Goal: Transaction & Acquisition: Purchase product/service

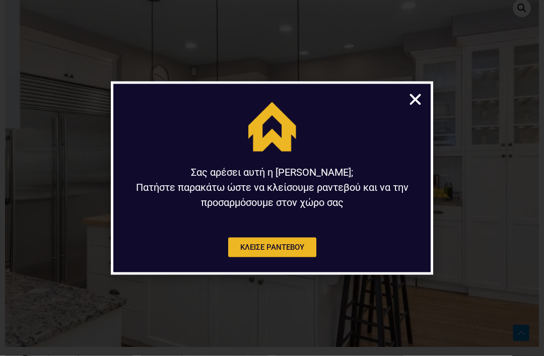
scroll to position [468, 0]
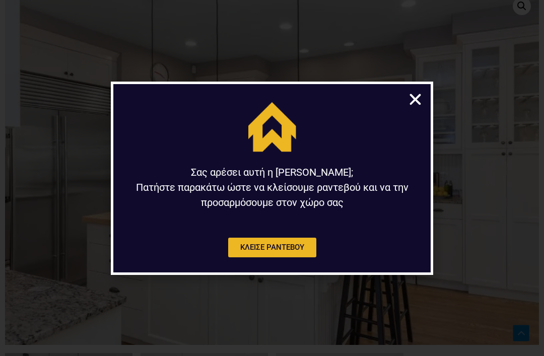
click at [418, 107] on icon "Close" at bounding box center [415, 100] width 16 height 16
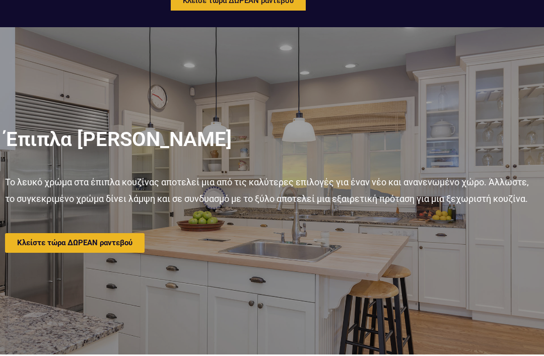
scroll to position [0, 0]
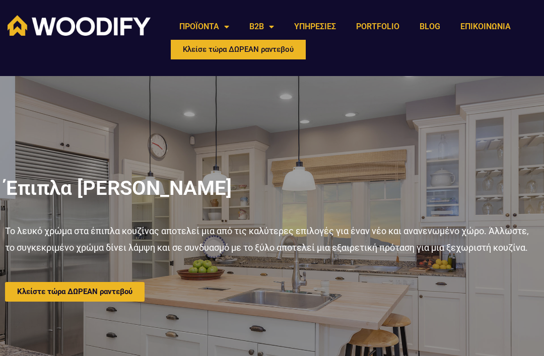
click at [225, 23] on link "ΠΡΟΪΟΝΤΑ" at bounding box center [204, 26] width 70 height 23
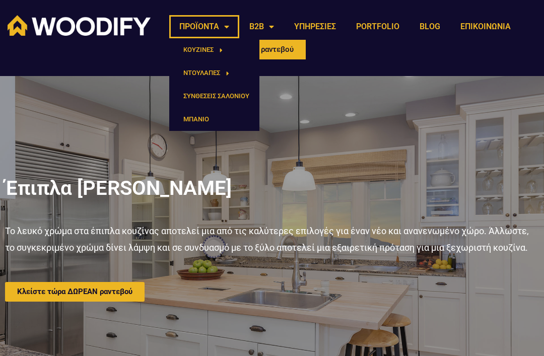
click at [224, 47] on link "ΚΟΥΖΙΝΕΣ" at bounding box center [214, 49] width 90 height 23
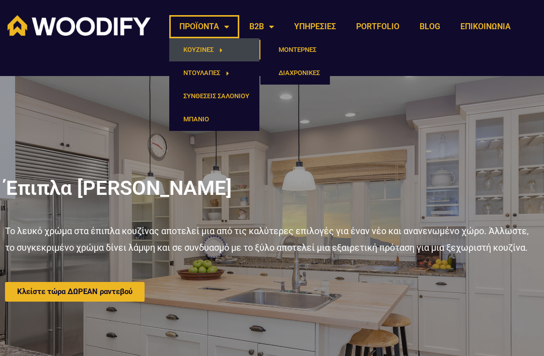
click at [299, 52] on link "ΜΟΝΤΕΡΝΕΣ" at bounding box center [294, 49] width 69 height 23
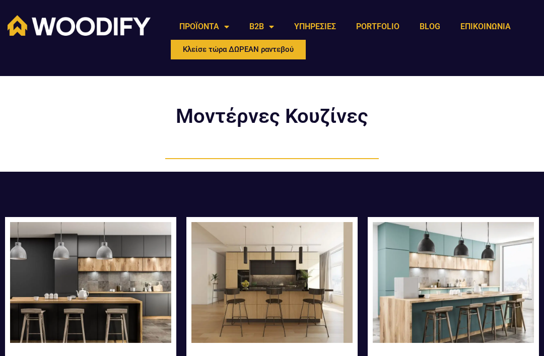
click at [227, 28] on link "ΠΡΟΪΟΝΤΑ" at bounding box center [204, 26] width 70 height 23
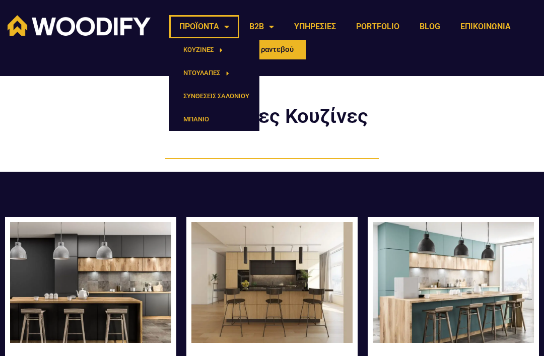
click at [225, 50] on link "ΚΟΥΖΙΝΕΣ" at bounding box center [214, 49] width 90 height 23
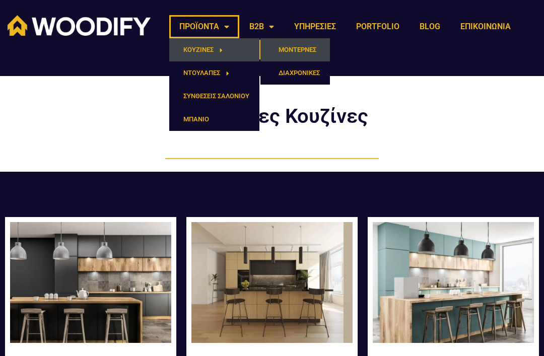
click at [307, 74] on link "ΔΙΑΧΡΟΝΙΚΕΣ" at bounding box center [294, 72] width 69 height 23
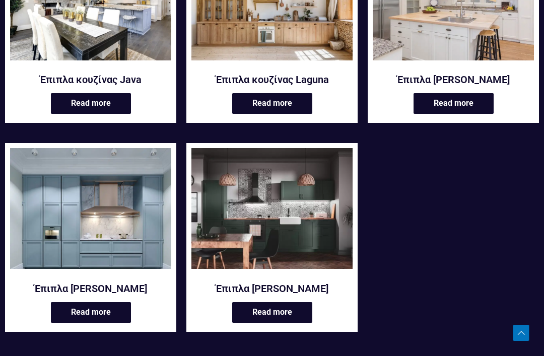
scroll to position [491, 0]
click at [314, 224] on img at bounding box center [271, 208] width 161 height 121
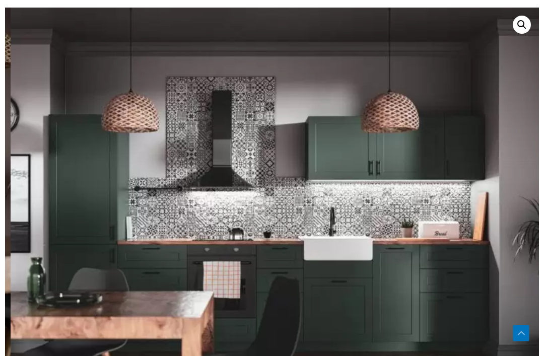
scroll to position [448, 0]
